Goal: Task Accomplishment & Management: Complete application form

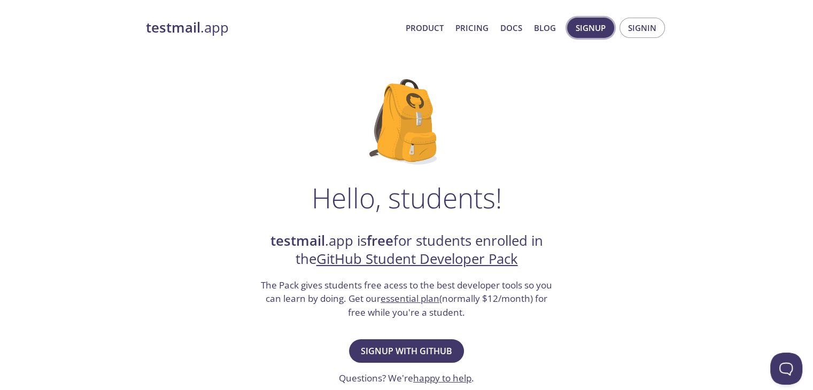
click at [598, 25] on span "Signup" at bounding box center [591, 28] width 30 height 14
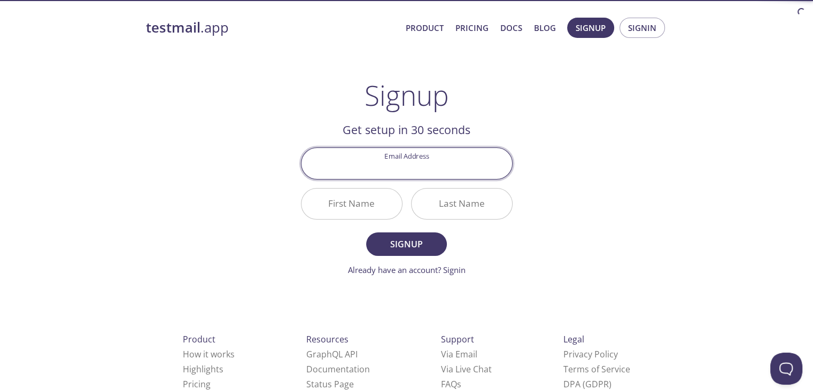
click at [469, 164] on input "Email Address" at bounding box center [406, 163] width 211 height 30
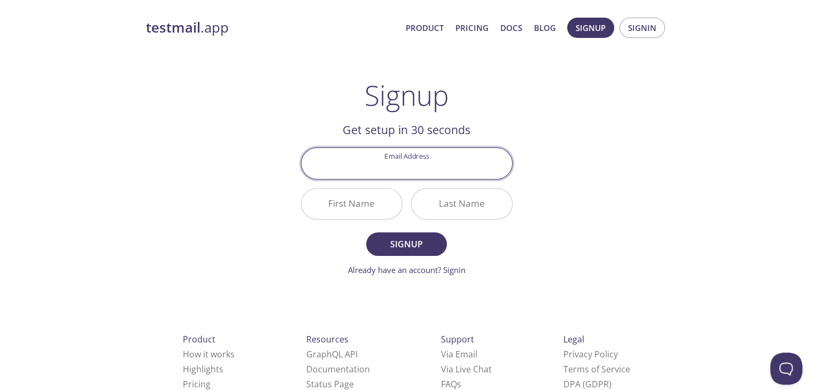
click at [469, 166] on input "Email Address" at bounding box center [406, 163] width 211 height 30
click at [654, 26] on span "Signin" at bounding box center [642, 28] width 28 height 14
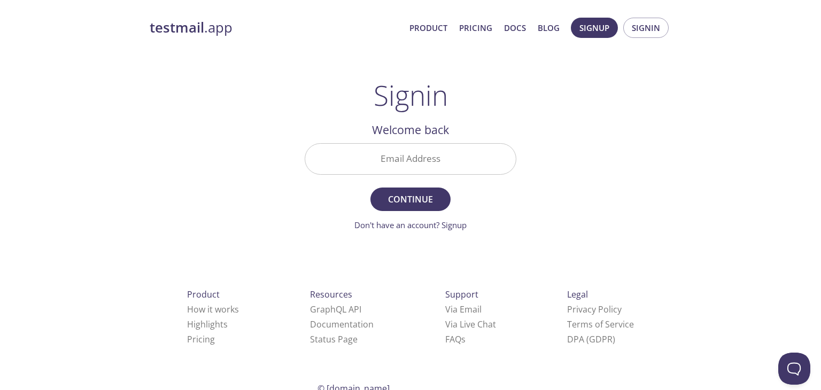
click at [422, 165] on input "Email Address" at bounding box center [410, 159] width 211 height 30
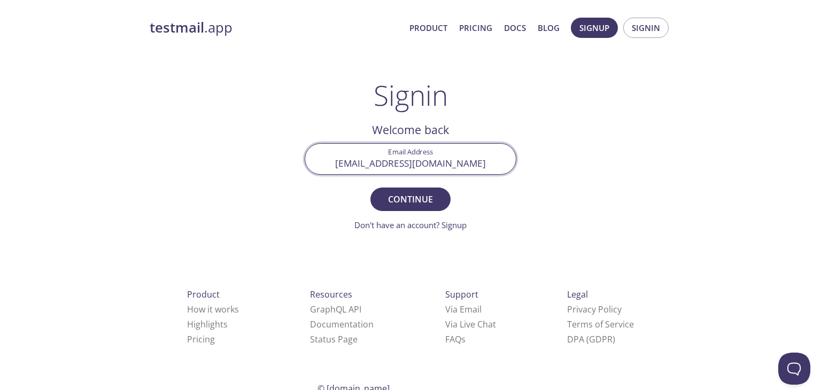
type input "[EMAIL_ADDRESS][DOMAIN_NAME]"
click at [370, 188] on button "Continue" at bounding box center [410, 200] width 80 height 24
drag, startPoint x: 490, startPoint y: 160, endPoint x: 280, endPoint y: 157, distance: 210.1
click at [280, 157] on div "testmail .app Product Pricing Docs Blog Signup Signin Signin Unknown email - tr…" at bounding box center [410, 234] width 547 height 446
click at [459, 223] on link "Don't have an account? Signup" at bounding box center [410, 225] width 112 height 11
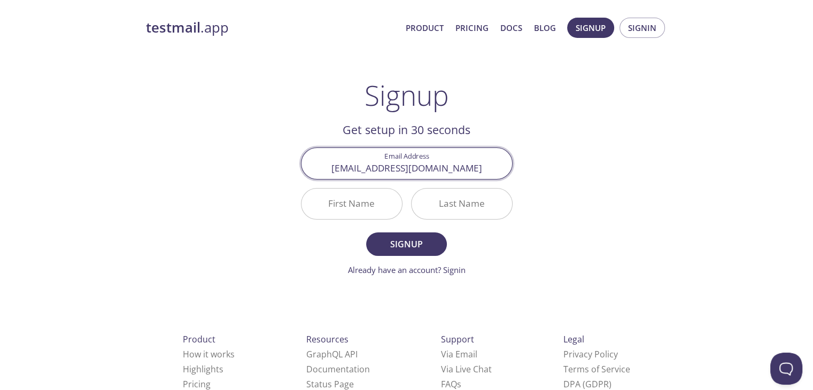
type input "[EMAIL_ADDRESS][DOMAIN_NAME]"
click at [387, 204] on input "First Name" at bounding box center [351, 204] width 100 height 30
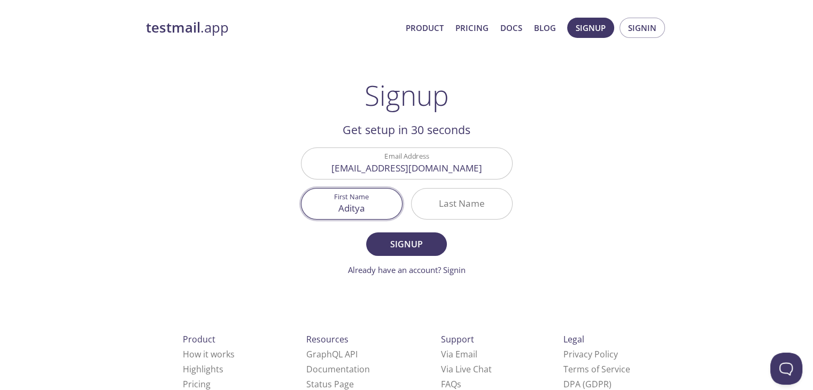
type input "Aditya"
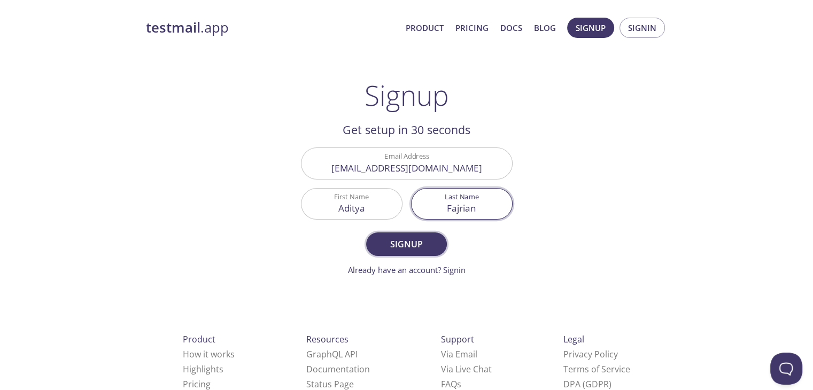
type input "Fajrian"
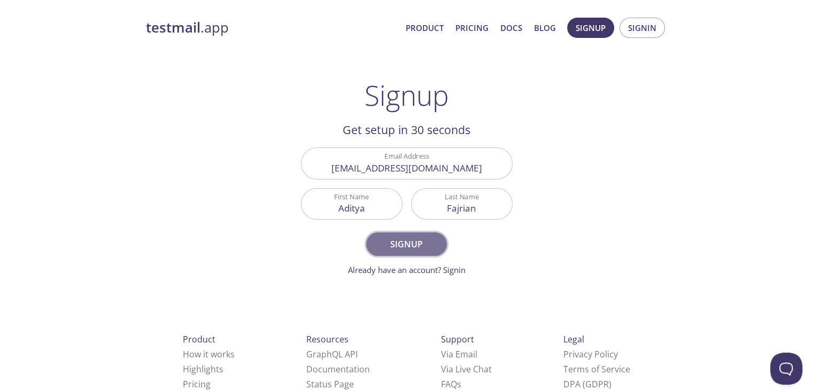
click at [382, 249] on span "Signup" at bounding box center [406, 244] width 57 height 15
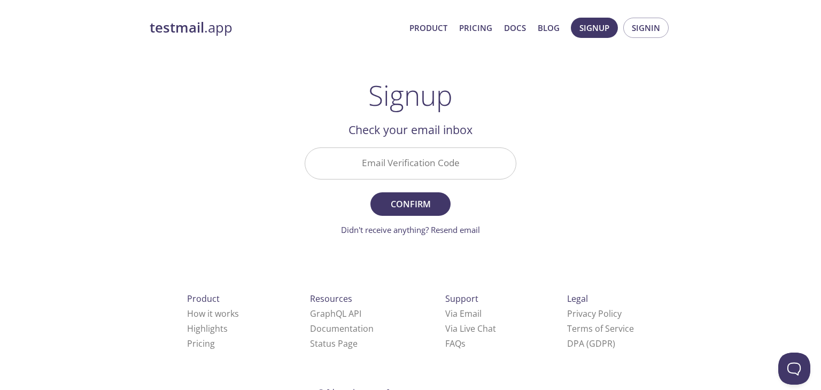
click at [396, 166] on input "Email Verification Code" at bounding box center [410, 163] width 211 height 30
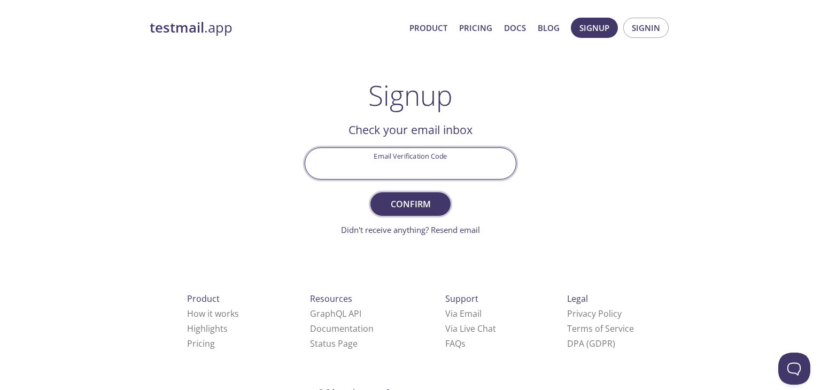
paste input "R4AU5G4"
type input "R4AU5G4"
click at [407, 199] on span "Confirm" at bounding box center [410, 204] width 57 height 15
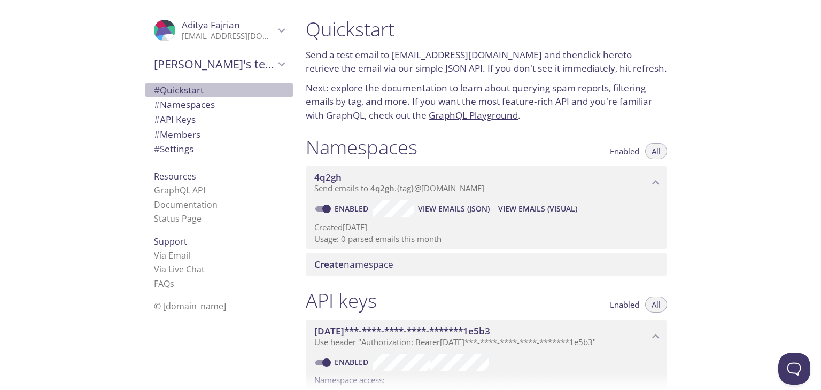
click at [179, 83] on div "# Quickstart" at bounding box center [219, 90] width 148 height 15
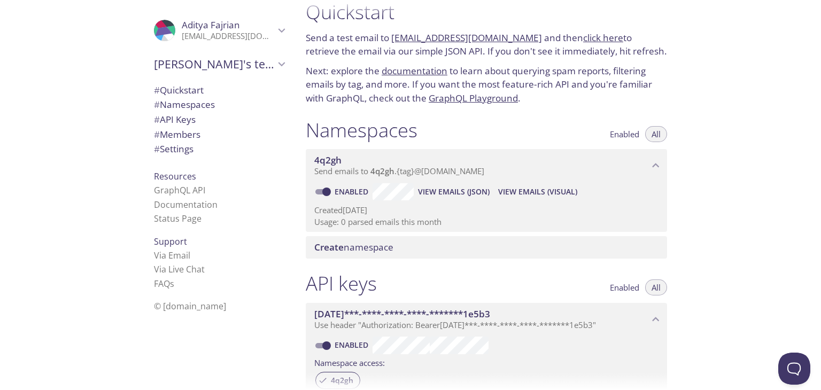
click at [597, 40] on link "click here" at bounding box center [603, 38] width 40 height 12
click at [546, 189] on span "View Emails (Visual)" at bounding box center [537, 191] width 79 height 13
click at [195, 205] on link "Documentation" at bounding box center [186, 205] width 64 height 12
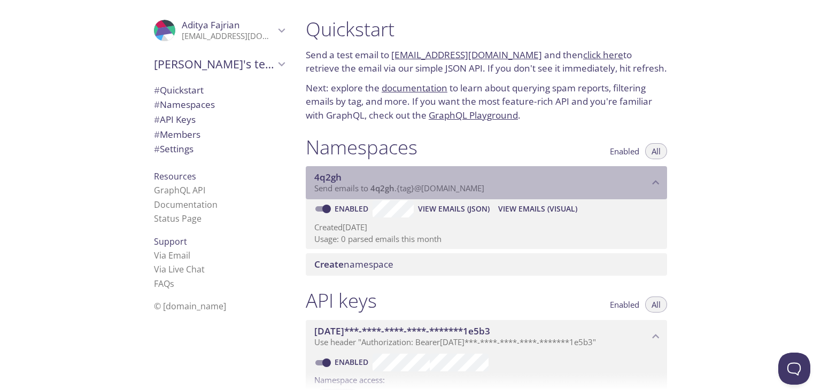
click at [576, 183] on p "Send emails to 4q2gh . {tag} @[DOMAIN_NAME]" at bounding box center [481, 188] width 335 height 11
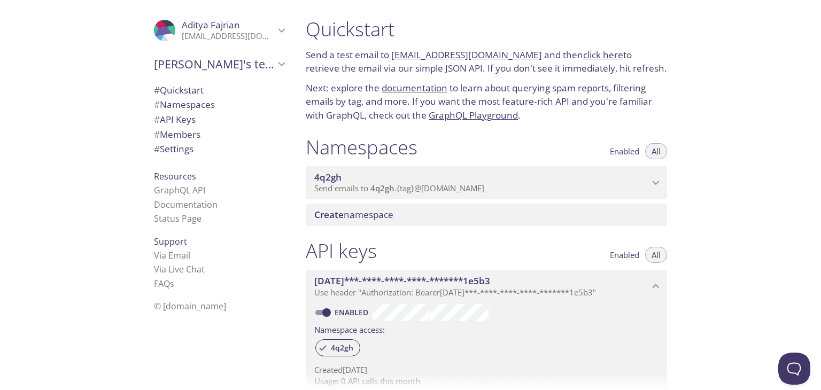
click at [576, 183] on p "Send emails to 4q2gh . {tag} @[DOMAIN_NAME]" at bounding box center [481, 188] width 335 height 11
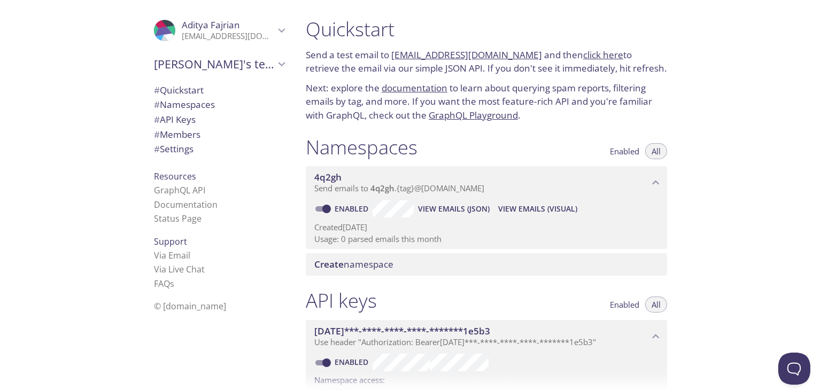
click at [576, 183] on p "Send emails to 4q2gh . {tag} @[DOMAIN_NAME]" at bounding box center [481, 188] width 335 height 11
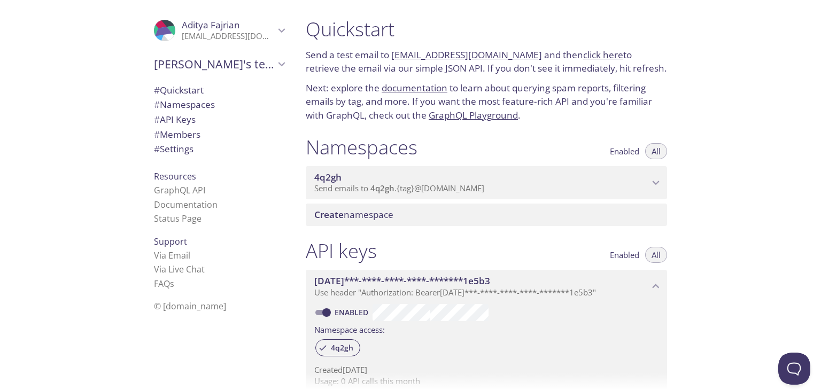
click at [579, 184] on p "Send emails to 4q2gh . {tag} @[DOMAIN_NAME]" at bounding box center [481, 188] width 335 height 11
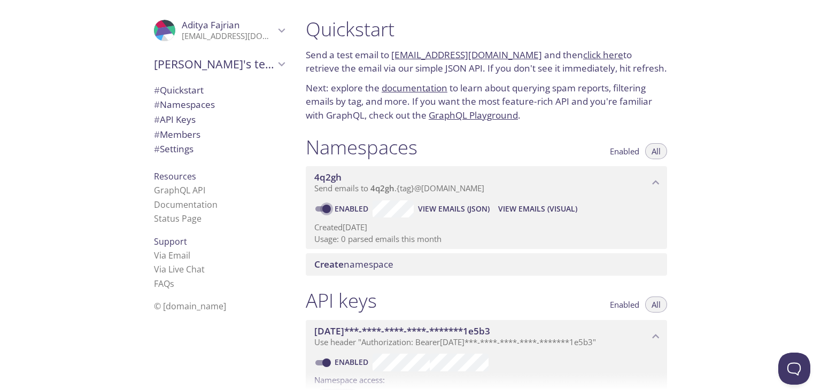
click at [331, 207] on input "Enabled" at bounding box center [326, 209] width 38 height 13
click at [322, 208] on span at bounding box center [322, 208] width 14 height 5
click at [329, 208] on input "Disabled" at bounding box center [318, 209] width 38 height 13
checkbox input "true"
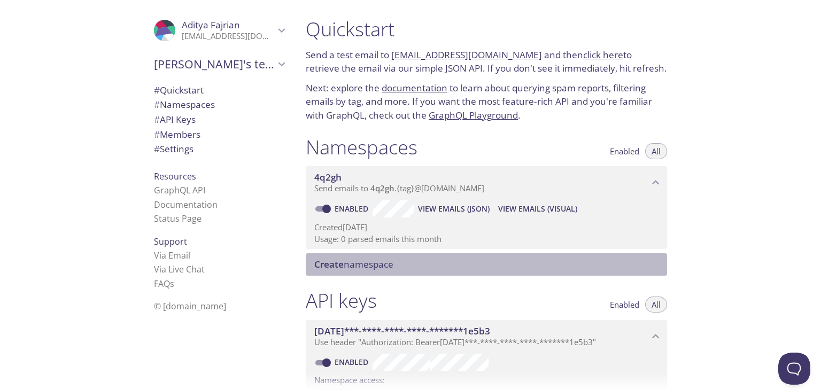
click at [366, 270] on span "Create namespace" at bounding box center [353, 264] width 79 height 12
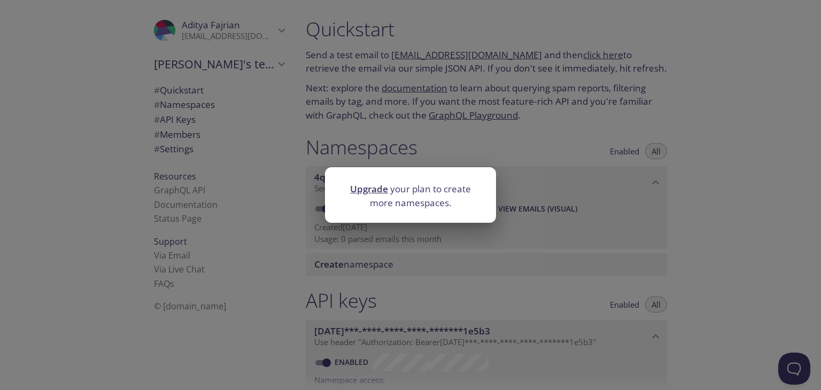
click at [513, 251] on div "Upgrade your plan to create more namespaces." at bounding box center [410, 195] width 821 height 390
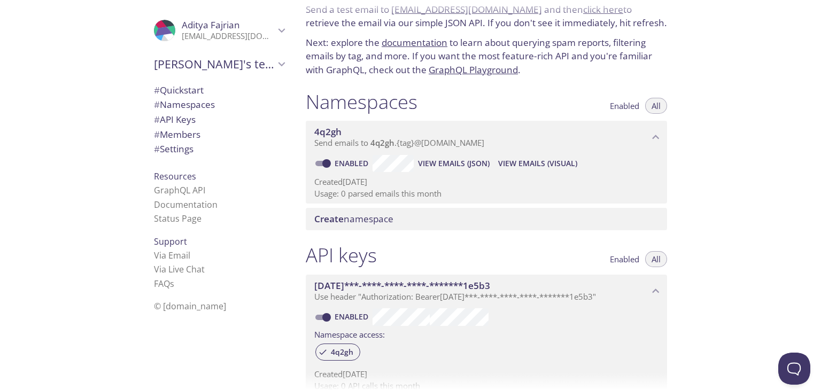
scroll to position [53, 0]
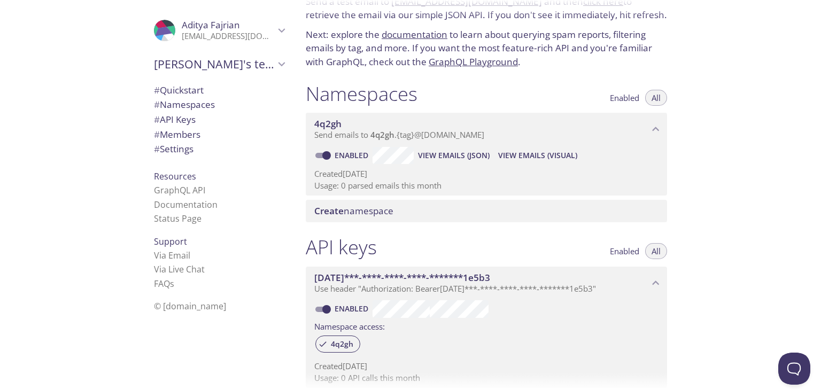
click at [182, 19] on span "[PERSON_NAME]" at bounding box center [211, 25] width 58 height 12
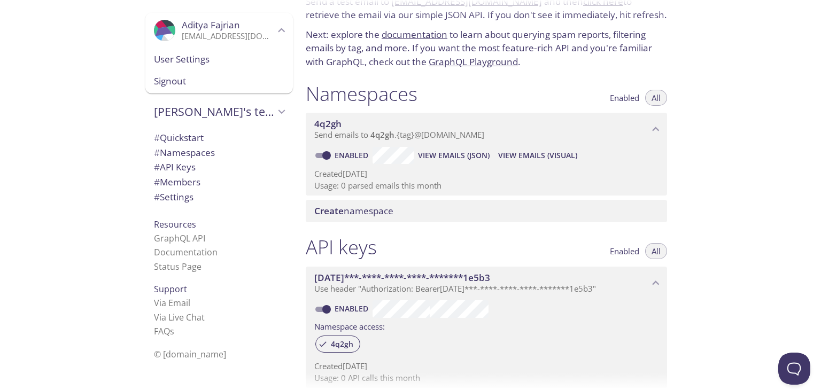
click at [182, 52] on span "User Settings" at bounding box center [219, 59] width 130 height 14
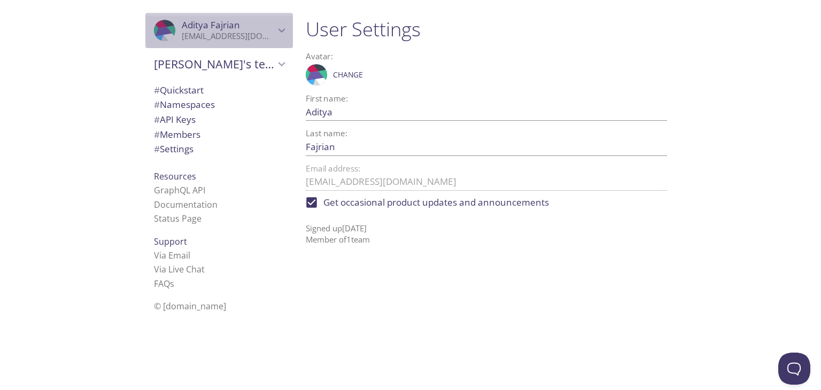
click at [245, 24] on span "[PERSON_NAME]" at bounding box center [228, 25] width 93 height 12
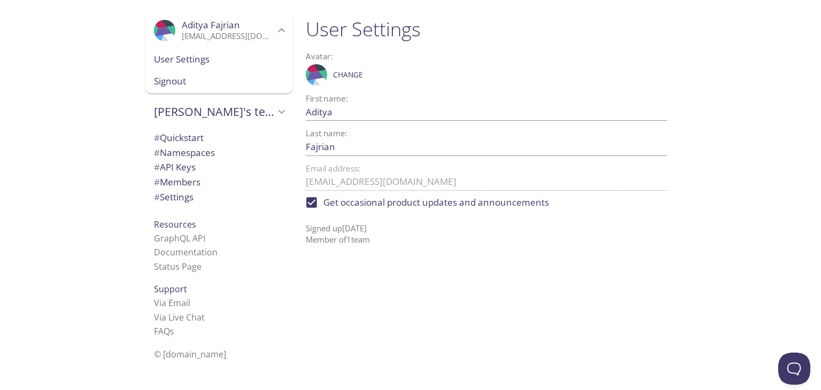
click at [254, 28] on span "[PERSON_NAME]" at bounding box center [228, 25] width 93 height 12
